Goal: Information Seeking & Learning: Learn about a topic

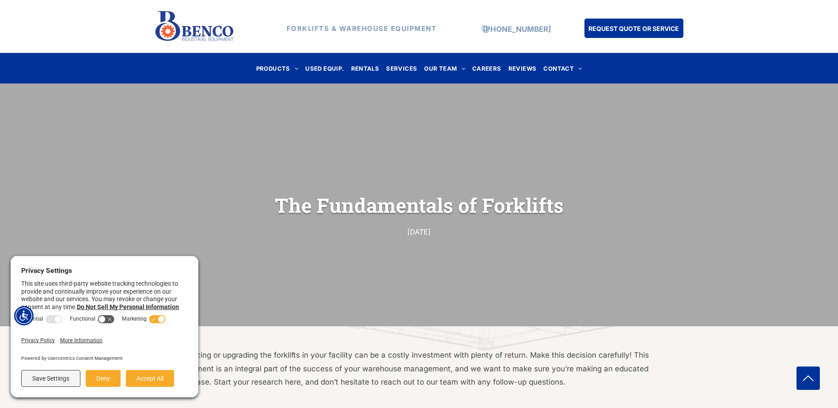
drag, startPoint x: 89, startPoint y: 379, endPoint x: 94, endPoint y: 377, distance: 6.3
click at [89, 379] on button "Deny" at bounding box center [103, 378] width 35 height 17
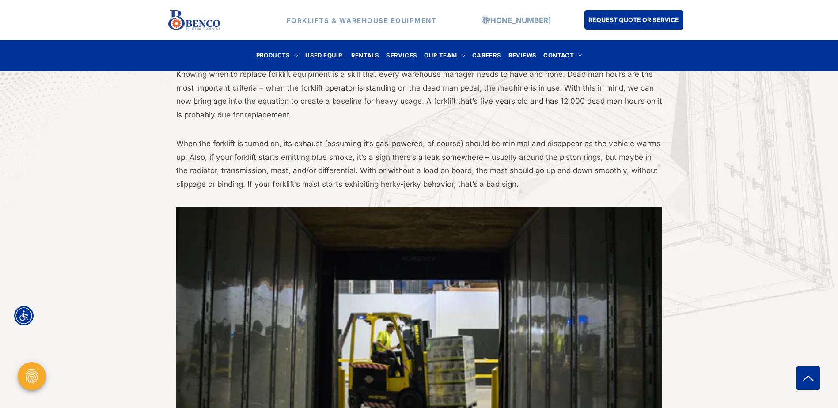
scroll to position [309, 0]
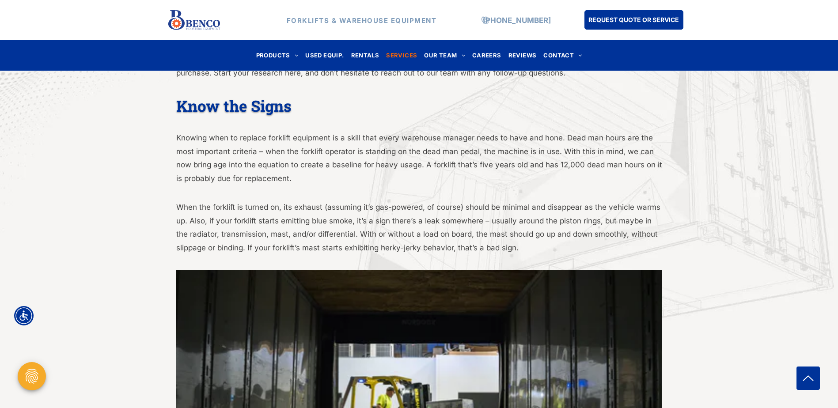
click at [395, 51] on span "SERVICES" at bounding box center [401, 55] width 31 height 12
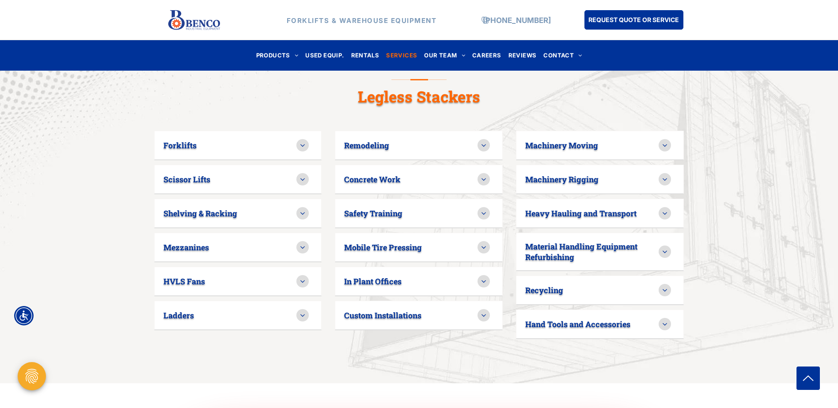
scroll to position [574, 0]
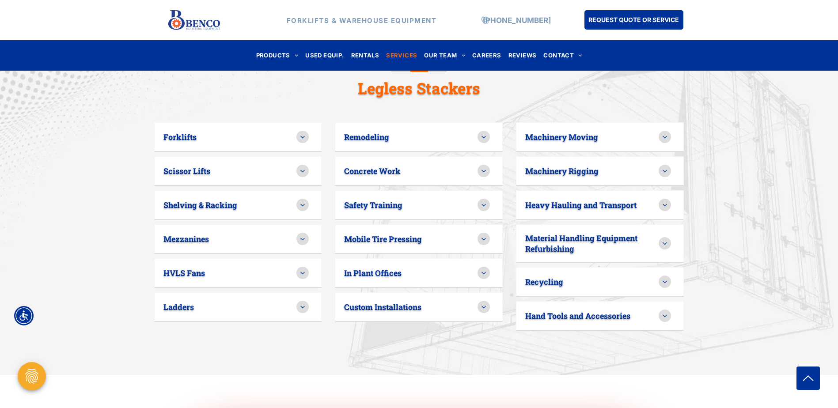
click at [204, 132] on div "Forklifts" at bounding box center [229, 137] width 133 height 11
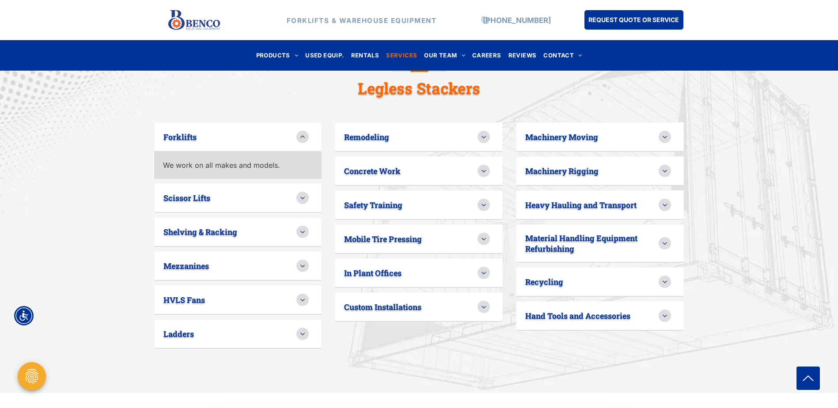
click at [229, 160] on p "We work on all makes and models." at bounding box center [238, 165] width 150 height 11
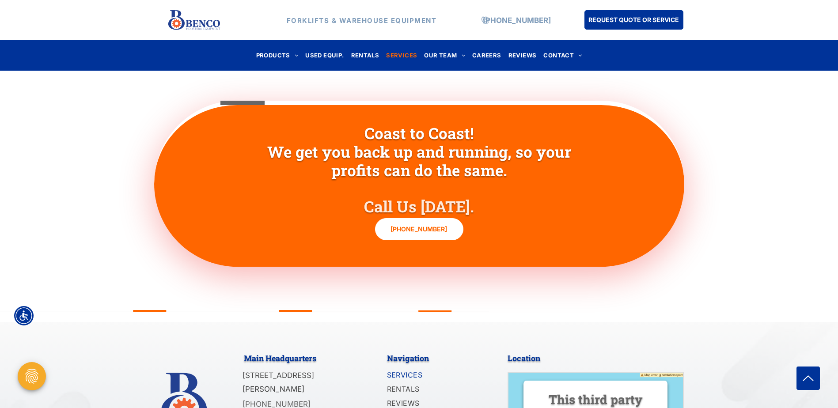
scroll to position [1001, 0]
